Goal: Information Seeking & Learning: Learn about a topic

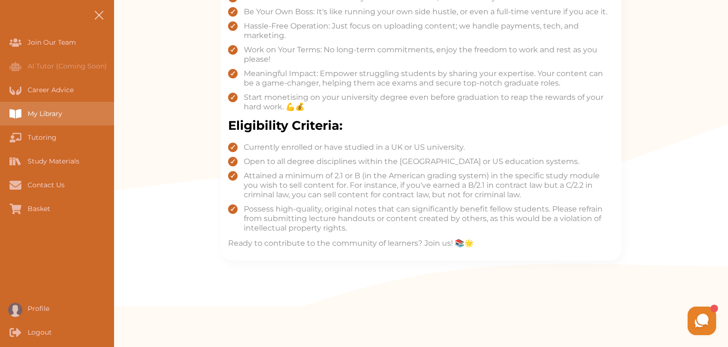
click at [0, 115] on div "My Library" at bounding box center [0, 114] width 0 height 24
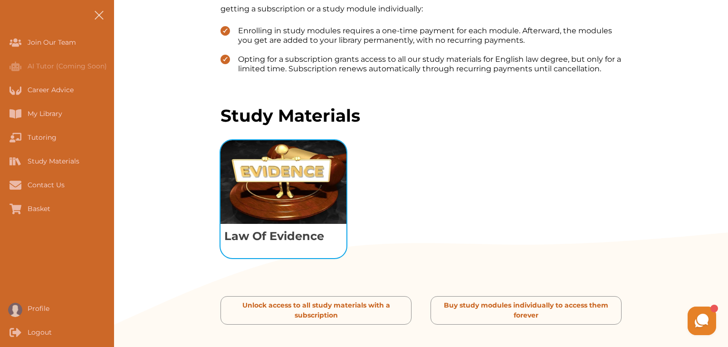
click at [290, 204] on img "View study module: Law Of Evidence" at bounding box center [283, 182] width 126 height 84
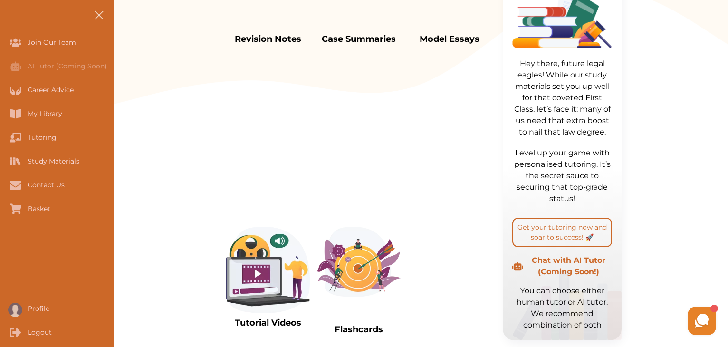
scroll to position [462, 0]
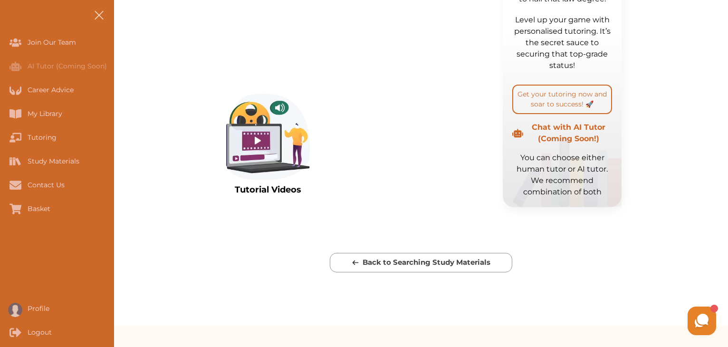
drag, startPoint x: 723, startPoint y: 120, endPoint x: 695, endPoint y: 77, distance: 51.1
click at [695, 77] on div "Revision Notes Case Summaries Model Essays Tutorial Videos Hey there, future le…" at bounding box center [421, 13] width 614 height 402
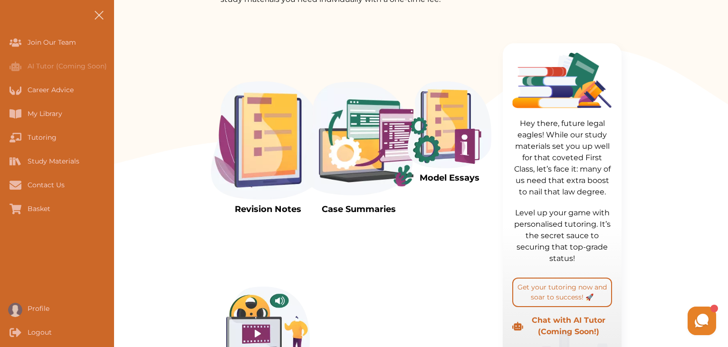
scroll to position [270, 0]
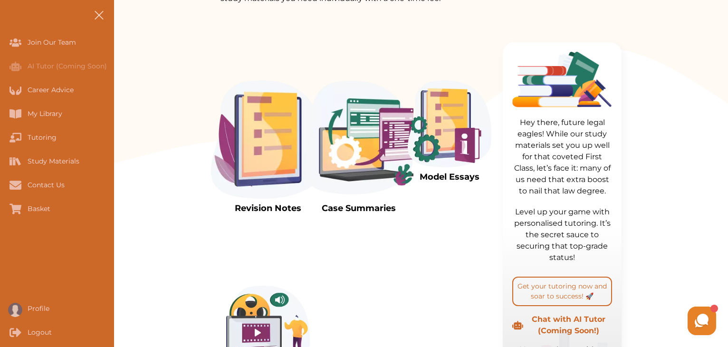
click at [397, 146] on img at bounding box center [359, 139] width 114 height 118
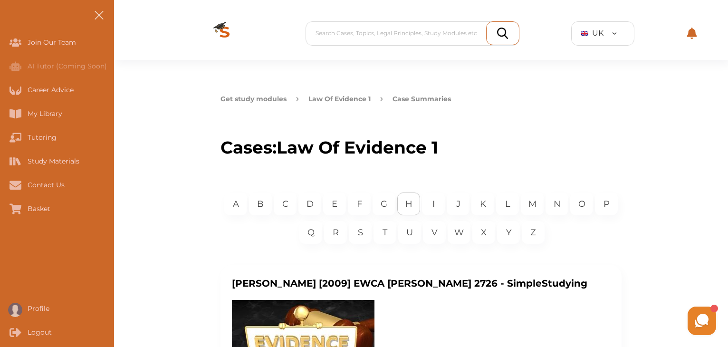
click at [411, 212] on div "H" at bounding box center [408, 203] width 23 height 23
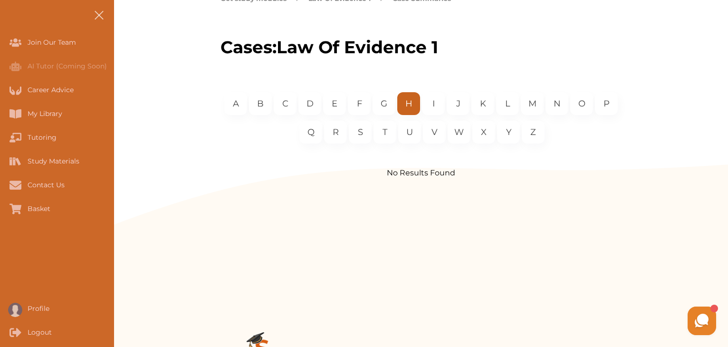
scroll to position [101, 0]
click at [333, 130] on p "R" at bounding box center [336, 131] width 6 height 13
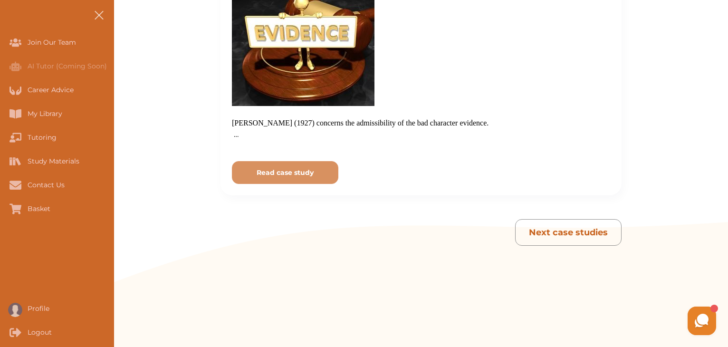
scroll to position [3161, 0]
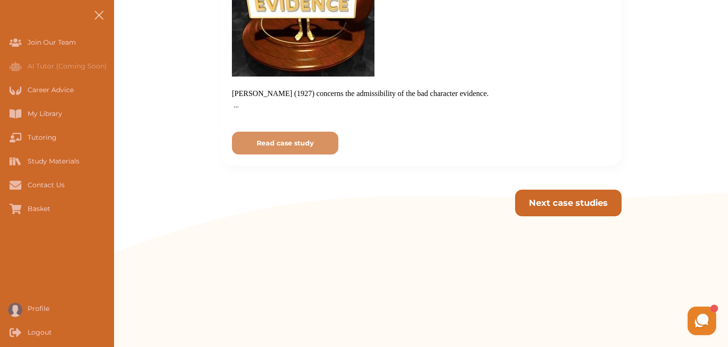
click at [585, 197] on p "Next case studies" at bounding box center [568, 203] width 79 height 13
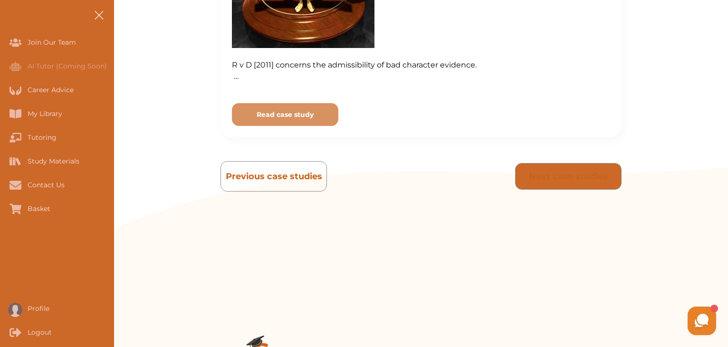
scroll to position [3181, 0]
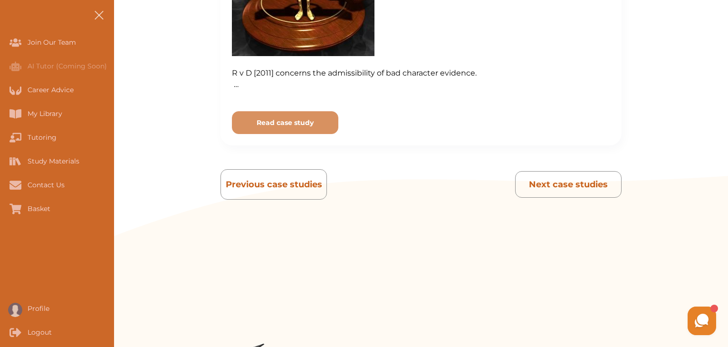
click at [596, 256] on div at bounding box center [420, 254] width 401 height 91
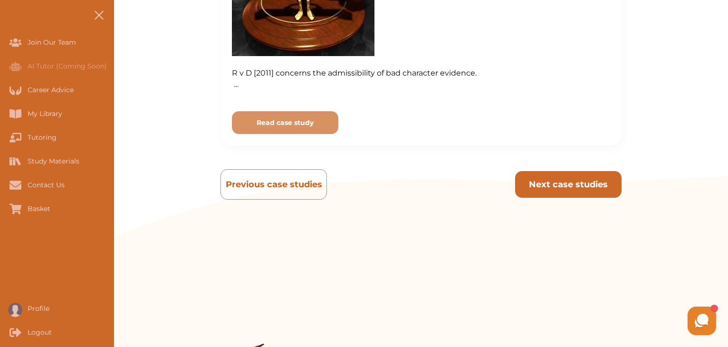
click at [573, 178] on p "Next case studies" at bounding box center [568, 184] width 79 height 13
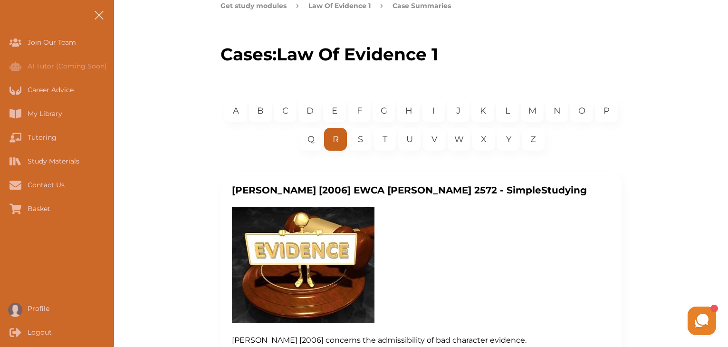
scroll to position [114, 0]
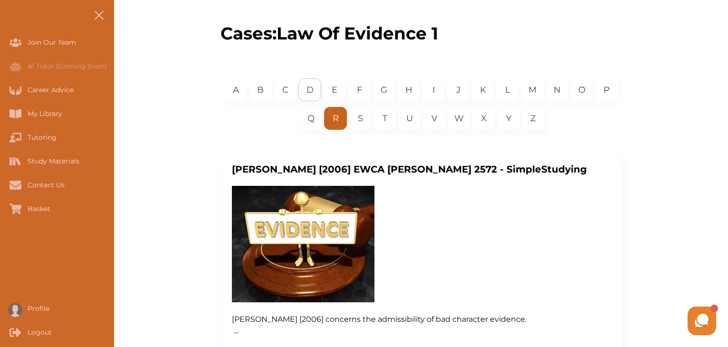
click at [312, 92] on p "D" at bounding box center [309, 90] width 7 height 13
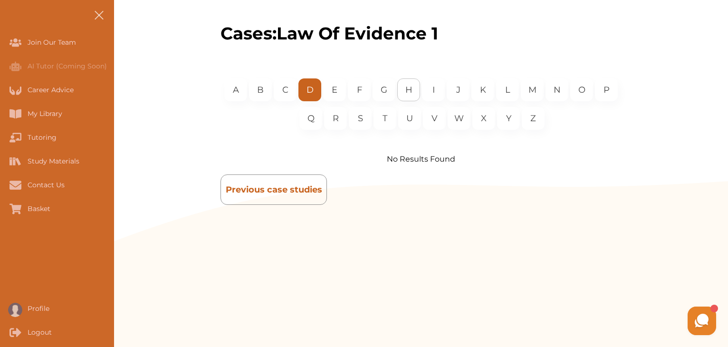
click at [408, 92] on p "H" at bounding box center [408, 90] width 7 height 13
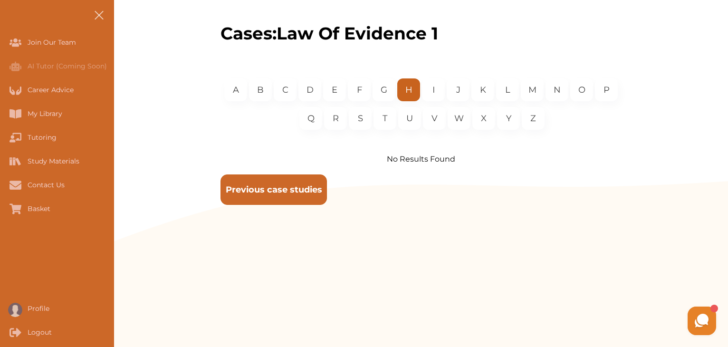
click at [288, 182] on button "Previous case studies" at bounding box center [273, 189] width 106 height 30
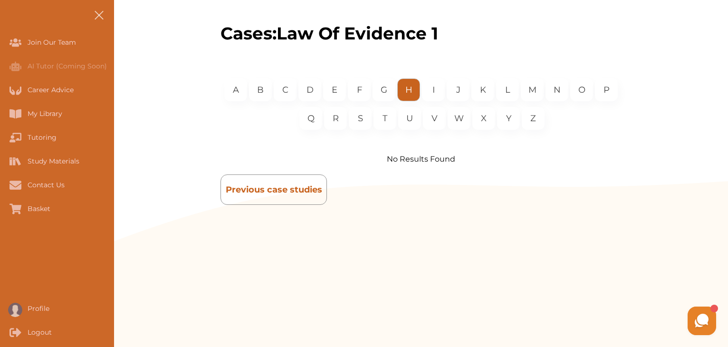
click at [409, 90] on p "H" at bounding box center [408, 90] width 7 height 13
click at [305, 88] on div "D" at bounding box center [309, 89] width 23 height 23
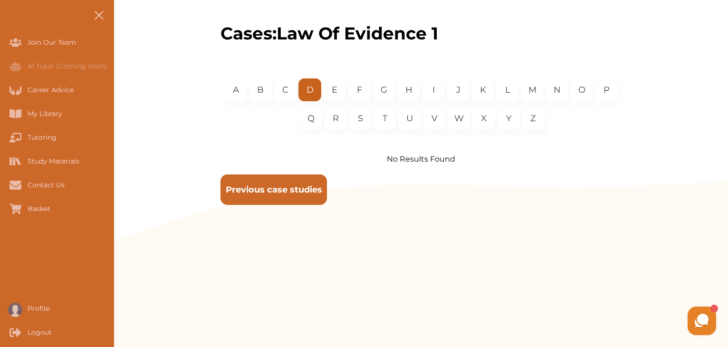
click at [258, 195] on p "Previous case studies" at bounding box center [274, 189] width 96 height 13
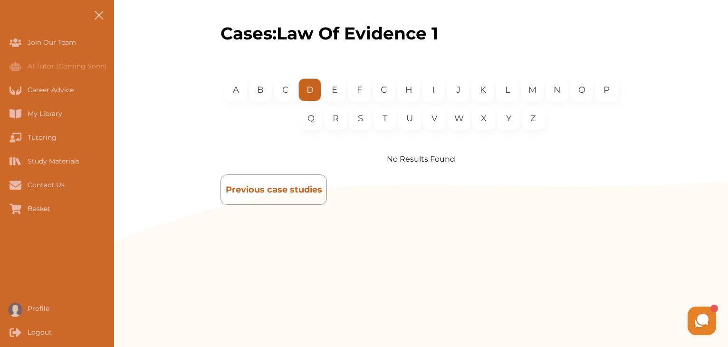
click at [311, 90] on p "D" at bounding box center [309, 90] width 7 height 13
click at [415, 90] on div "H" at bounding box center [408, 89] width 23 height 23
click at [97, 14] on span at bounding box center [98, 14] width 9 height 9
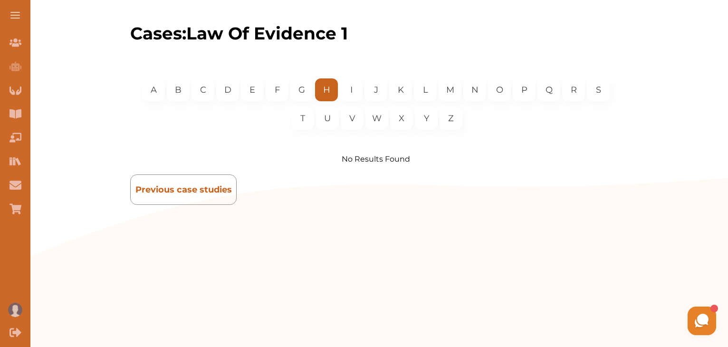
click at [97, 14] on div "Get study modules Law Of Evidence 1 Case Summaries Cases: Law Of Evidence 1 A B…" at bounding box center [376, 126] width 704 height 360
